Goal: Check status: Check status

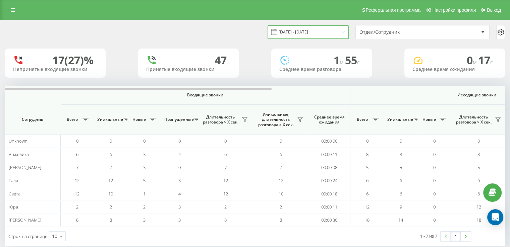
click at [299, 33] on input "21.08.2025 - 21.08.2025" at bounding box center [307, 31] width 81 height 13
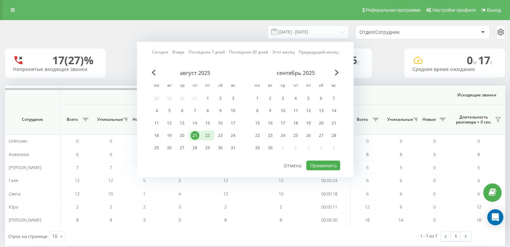
click at [204, 136] on div "22" at bounding box center [207, 135] width 9 height 9
click at [320, 165] on button "Применить" at bounding box center [323, 166] width 34 height 10
type input "[DATE] - [DATE]"
